Goal: Information Seeking & Learning: Learn about a topic

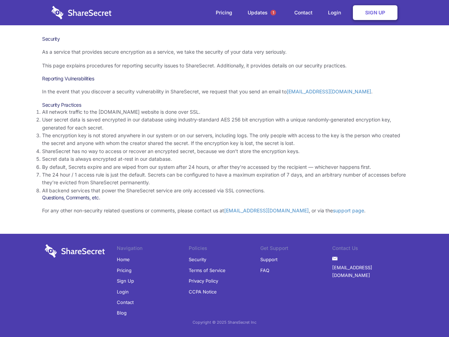
click at [225, 168] on li "By default, Secrets expire and are wiped from our system after 24 hours, or aft…" at bounding box center [224, 167] width 365 height 8
click at [273, 13] on span "1" at bounding box center [273, 13] width 6 height 6
